Goal: Navigation & Orientation: Go to known website

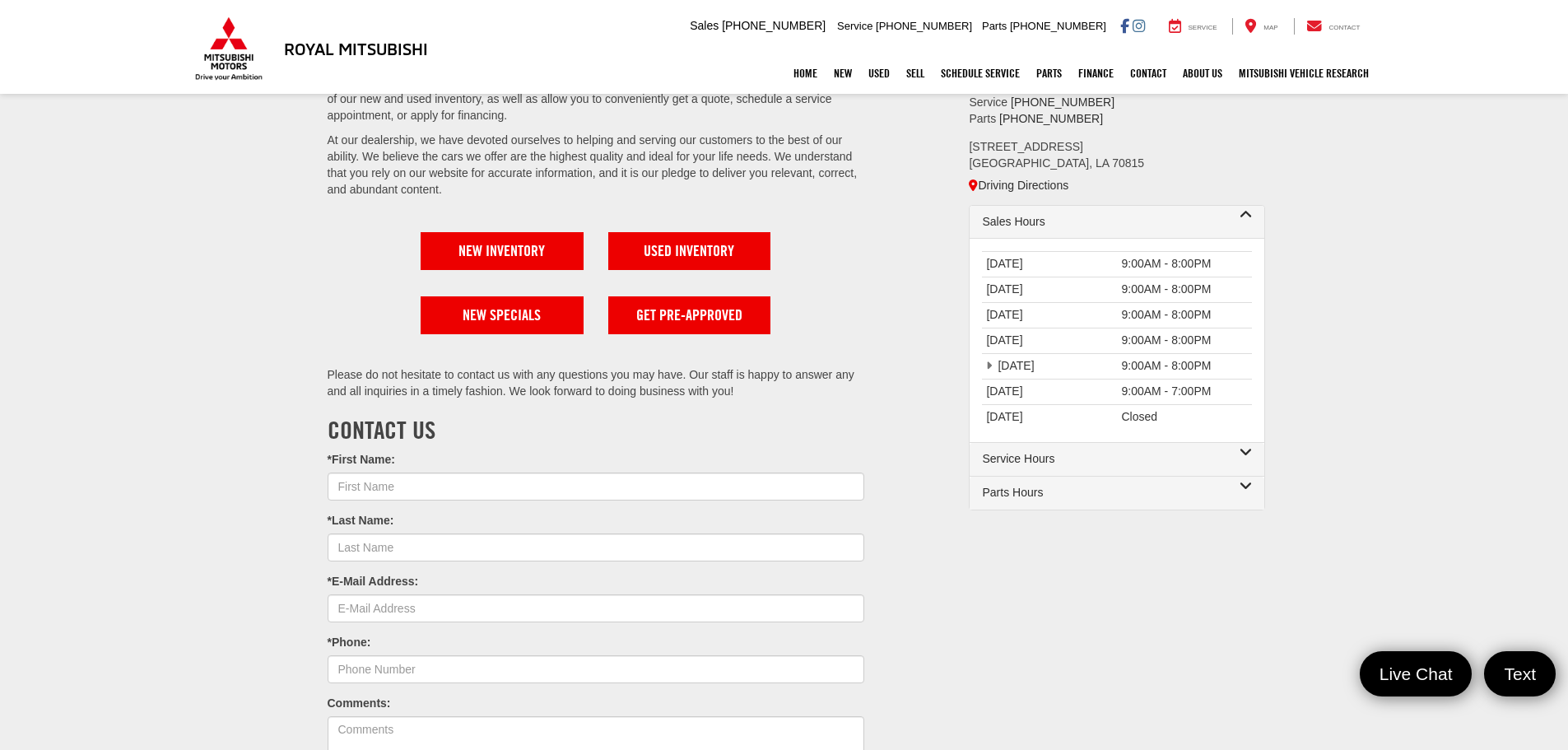
click at [1552, 468] on link "✕" at bounding box center [1546, 464] width 20 height 20
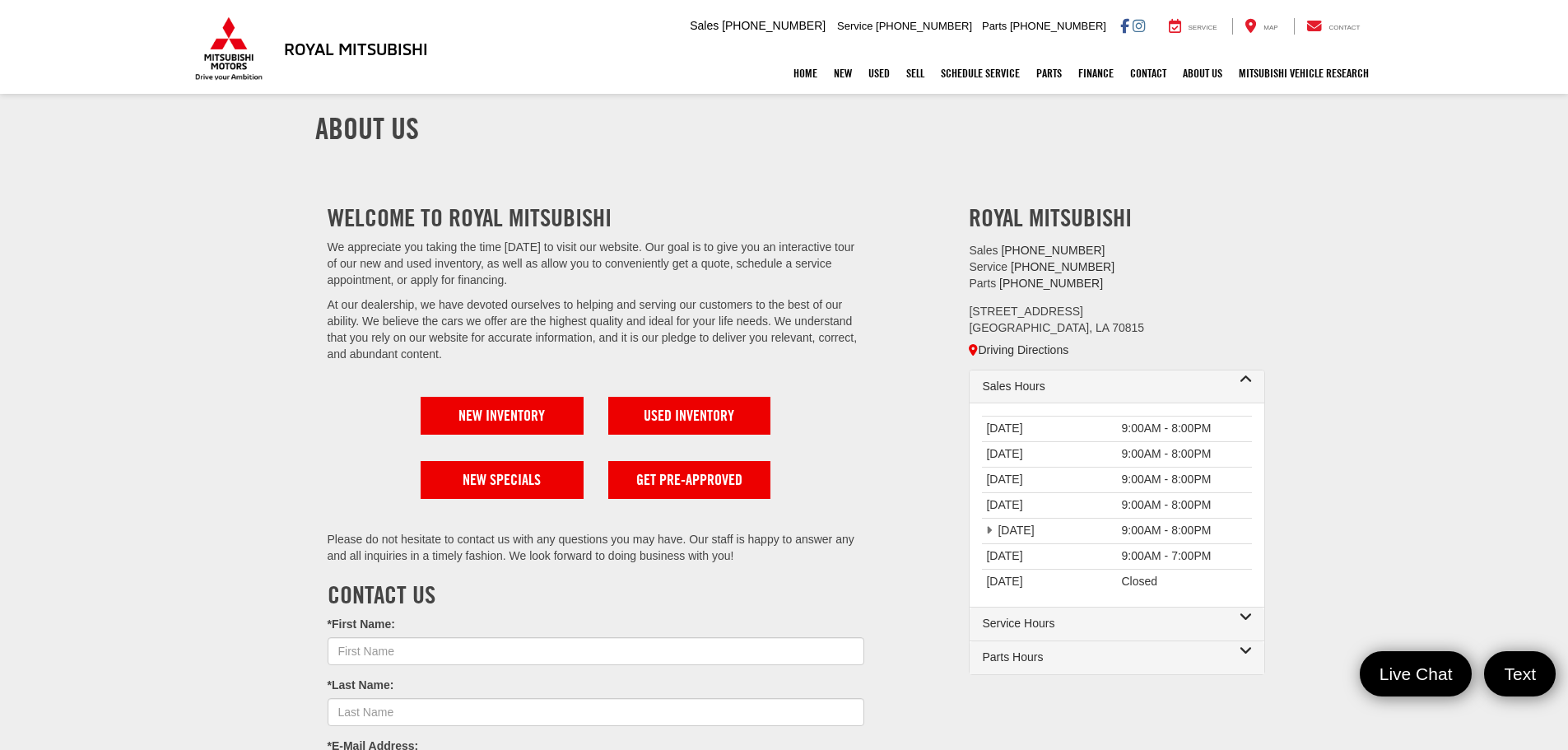
drag, startPoint x: 381, startPoint y: 53, endPoint x: 652, endPoint y: 55, distance: 271.0
click at [652, 55] on div "Home New New Vehicles New Specials Demo Specials Used Pre-Owned Vehicles Sell S…" at bounding box center [784, 73] width 1185 height 41
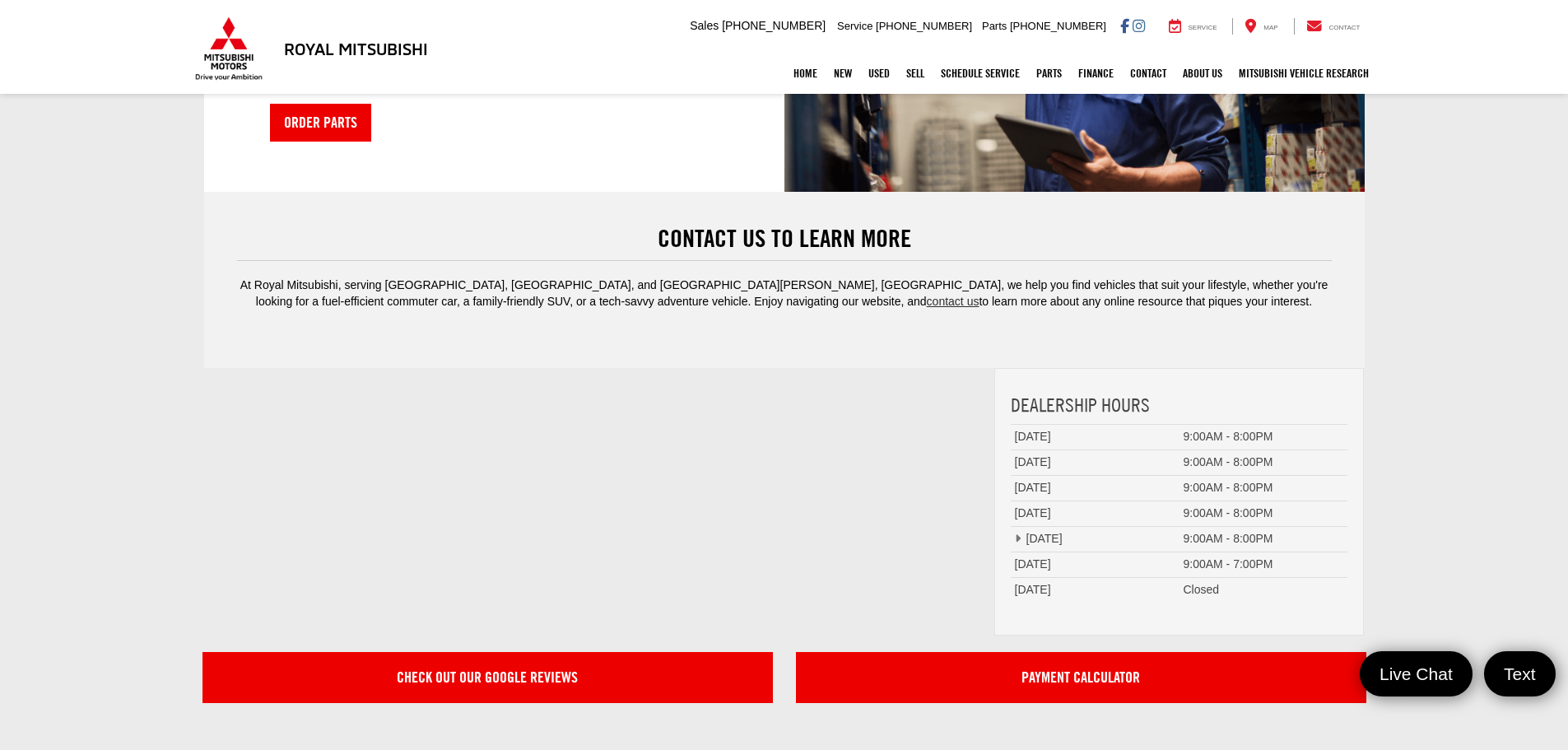
scroll to position [4416, 0]
